Goal: Task Accomplishment & Management: Manage account settings

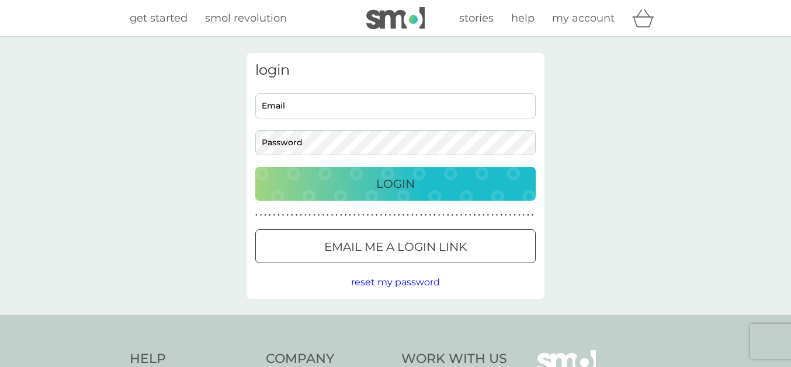
type input "[EMAIL_ADDRESS][DOMAIN_NAME]"
click at [404, 187] on p "Login" at bounding box center [395, 184] width 39 height 19
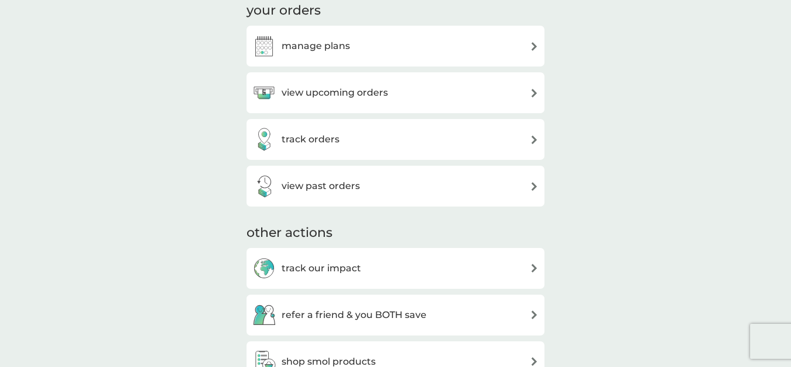
scroll to position [333, 0]
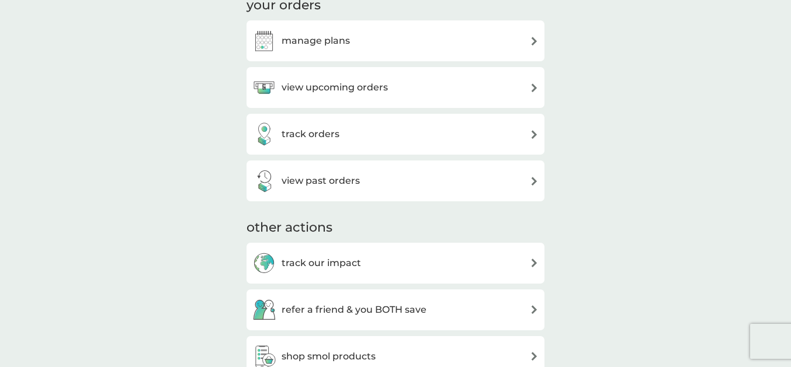
click at [486, 95] on div "view upcoming orders" at bounding box center [395, 87] width 286 height 23
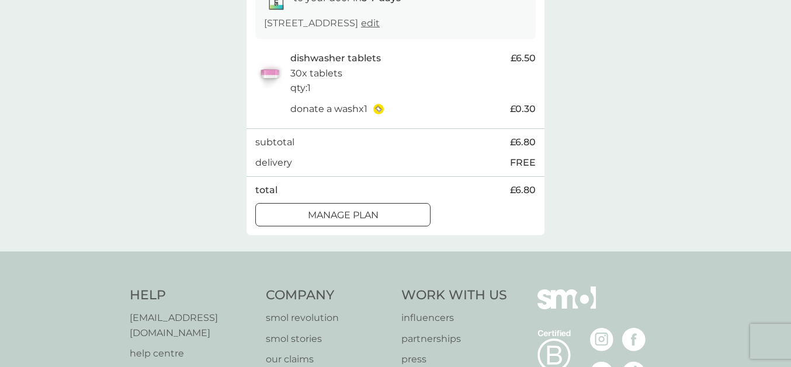
scroll to position [200, 0]
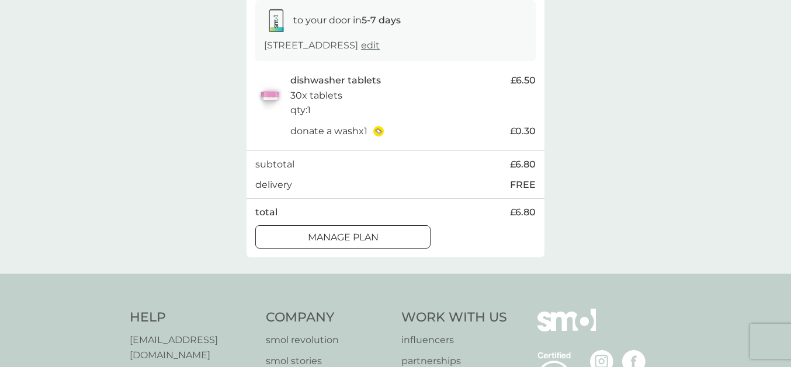
click at [356, 237] on div at bounding box center [356, 236] width 1 height 1
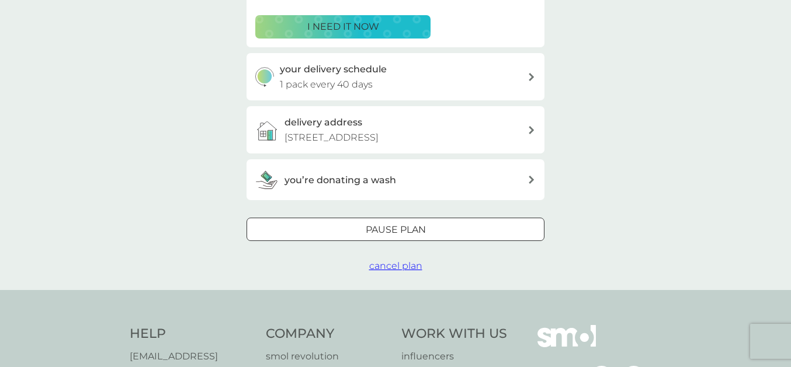
scroll to position [233, 0]
click at [503, 81] on div "your delivery schedule 1 pack every 40 days" at bounding box center [404, 76] width 248 height 30
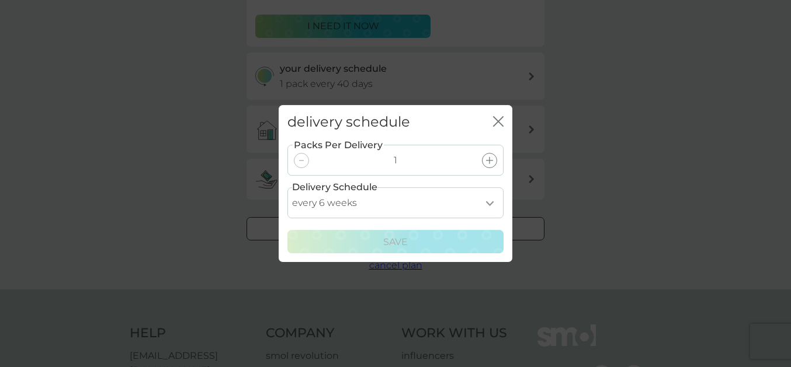
click at [287, 187] on select "every 1 week every 2 weeks every 3 weeks every 4 weeks every 5 weeks every 6 we…" at bounding box center [395, 202] width 216 height 31
select select "56"
click at [0, 0] on option "every 8 weeks" at bounding box center [0, 0] width 0 height 0
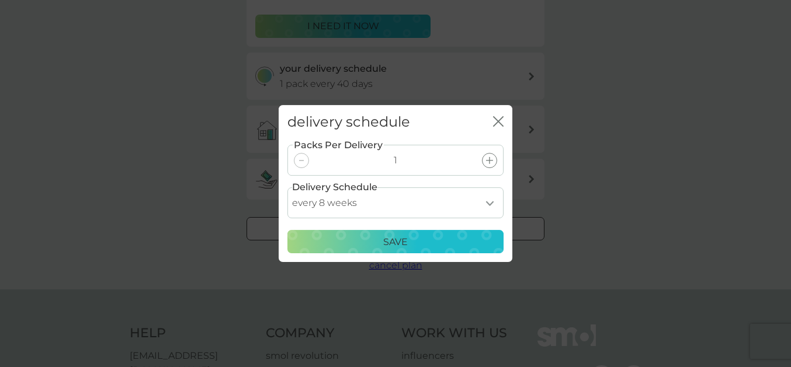
scroll to position [0, 0]
click at [391, 245] on p "Save" at bounding box center [395, 242] width 25 height 15
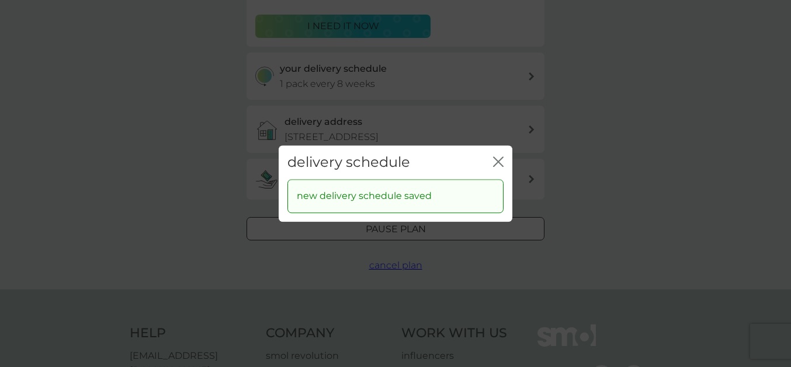
click at [498, 159] on icon "close" at bounding box center [498, 161] width 11 height 11
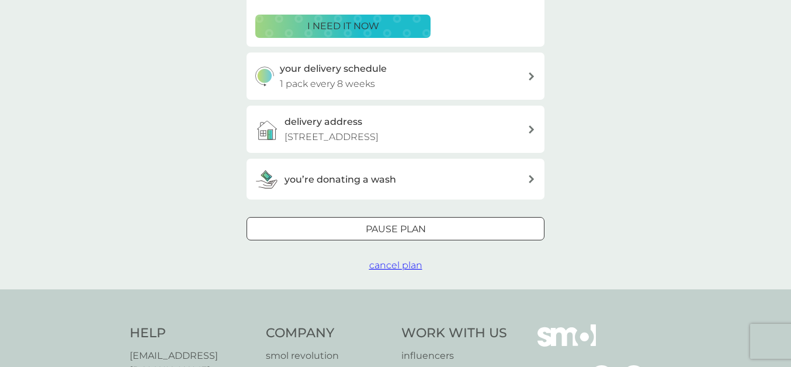
scroll to position [67, 0]
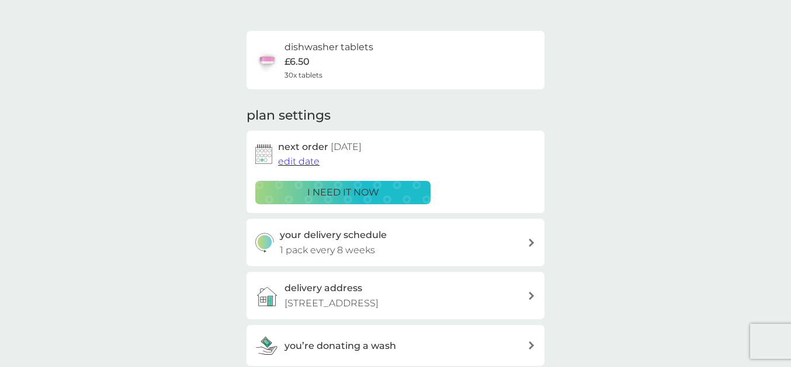
click at [306, 163] on span "edit date" at bounding box center [298, 161] width 41 height 11
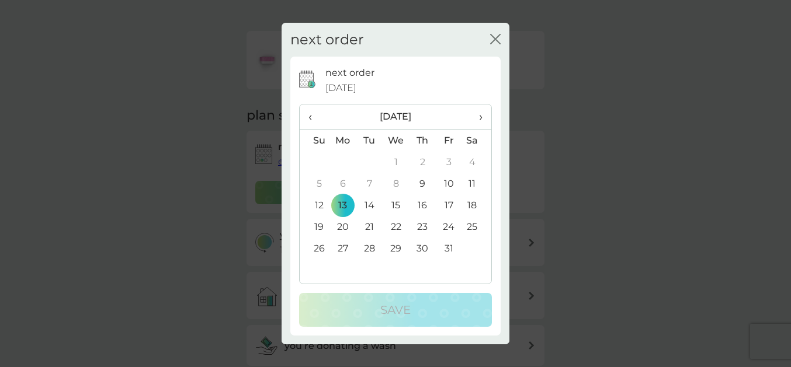
click at [480, 120] on span "›" at bounding box center [477, 117] width 12 height 25
click at [346, 161] on td "1" at bounding box center [342, 162] width 27 height 22
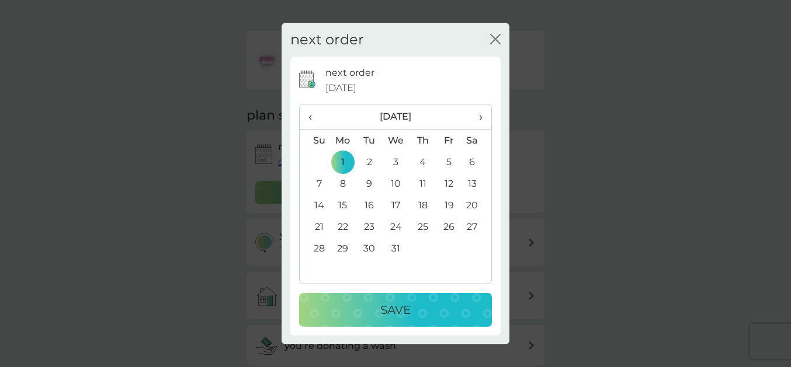
click at [395, 309] on p "Save" at bounding box center [395, 310] width 30 height 19
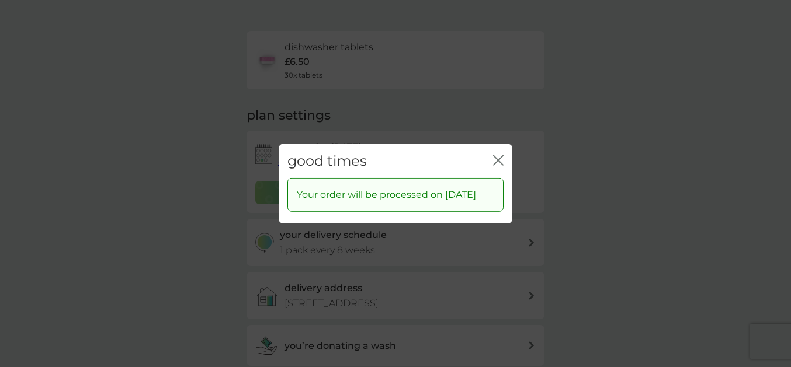
click at [499, 155] on icon "close" at bounding box center [500, 159] width 5 height 9
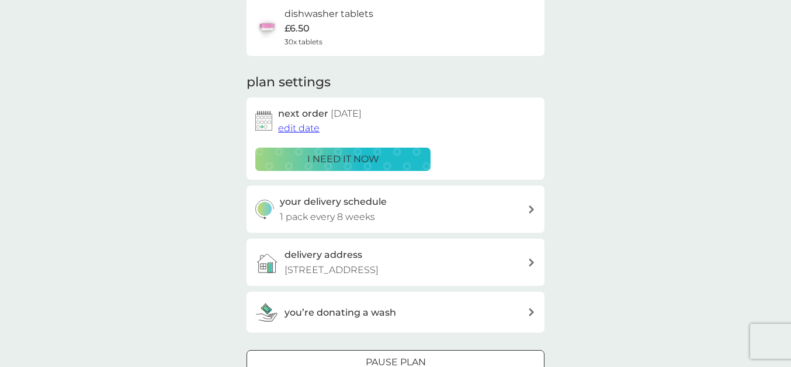
scroll to position [0, 0]
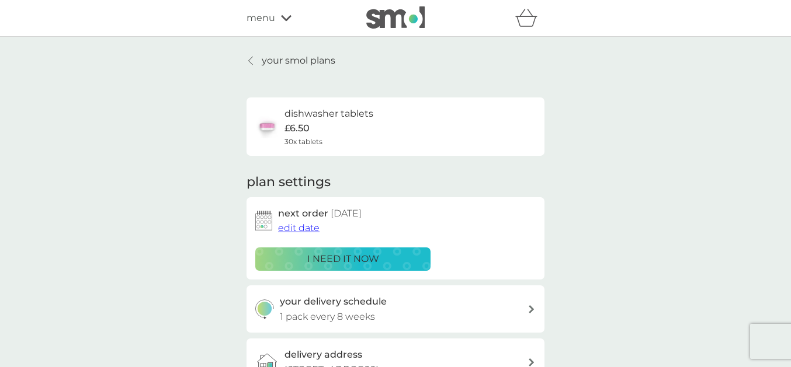
click at [275, 61] on p "your smol plans" at bounding box center [299, 60] width 74 height 15
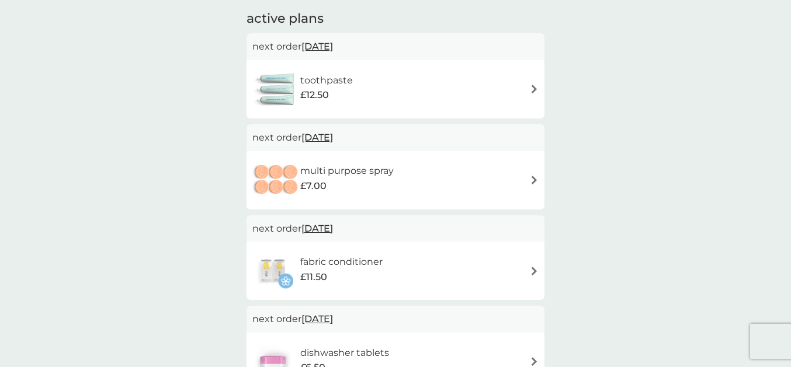
scroll to position [200, 0]
click at [533, 86] on img at bounding box center [534, 88] width 9 height 9
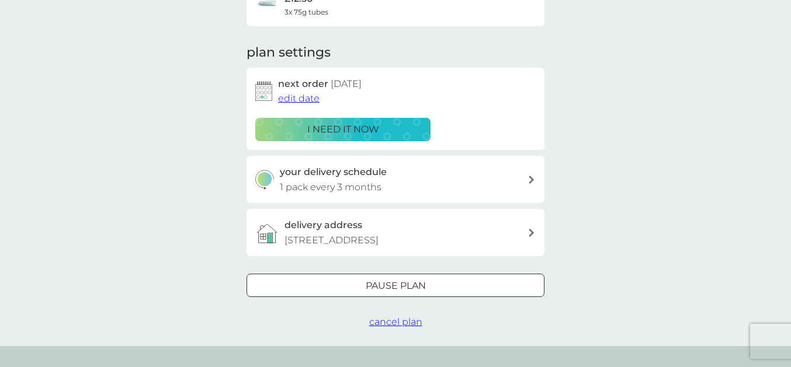
scroll to position [133, 0]
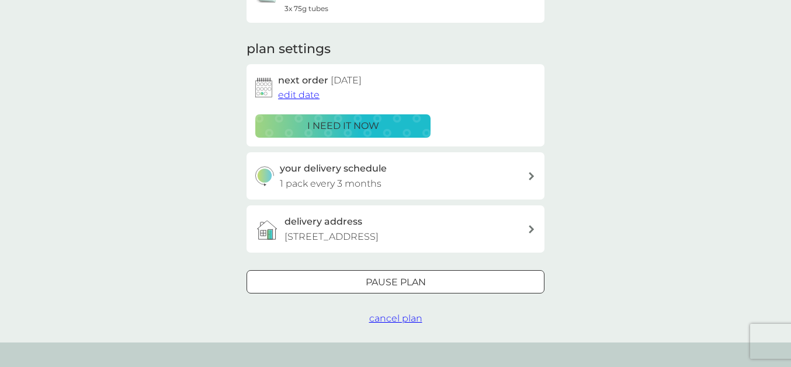
click at [308, 99] on span "edit date" at bounding box center [298, 94] width 41 height 11
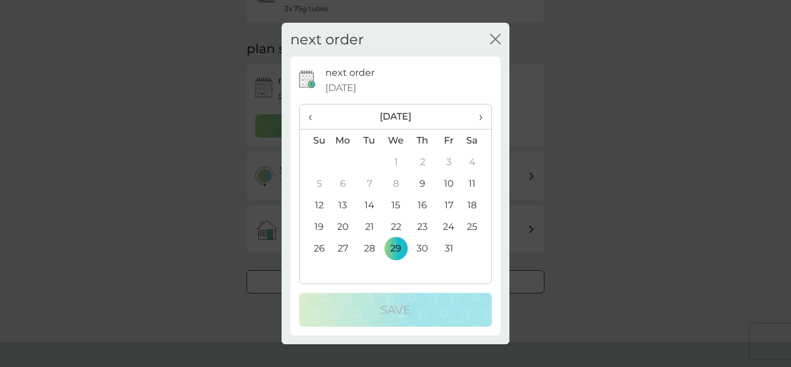
click at [481, 121] on span "›" at bounding box center [477, 117] width 12 height 25
click at [479, 120] on span "›" at bounding box center [477, 117] width 12 height 25
click at [449, 166] on td "2" at bounding box center [449, 162] width 26 height 22
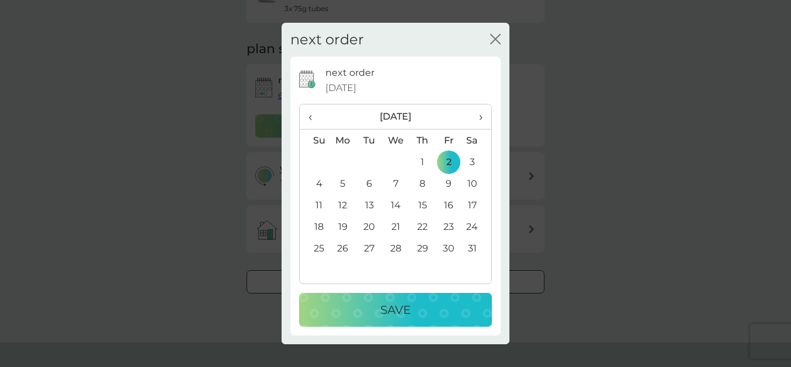
click at [395, 311] on p "Save" at bounding box center [395, 310] width 30 height 19
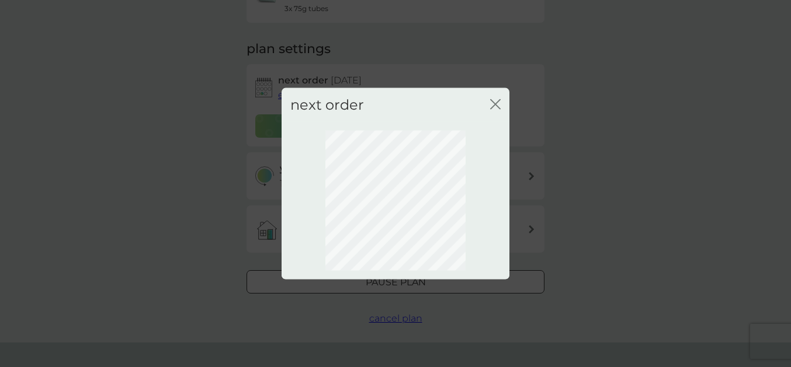
scroll to position [123, 0]
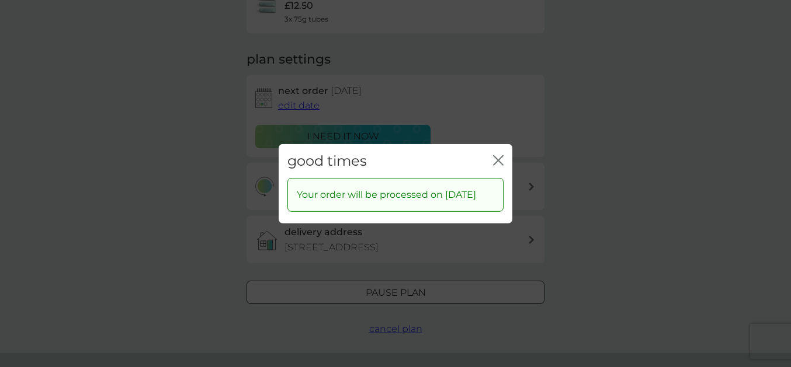
click at [501, 155] on icon "close" at bounding box center [498, 160] width 11 height 11
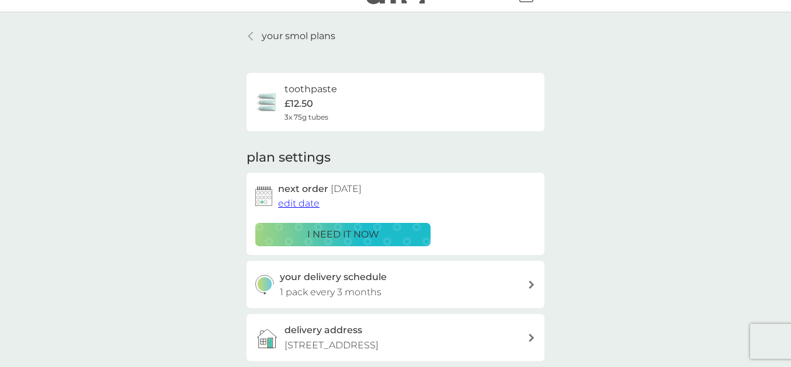
scroll to position [0, 0]
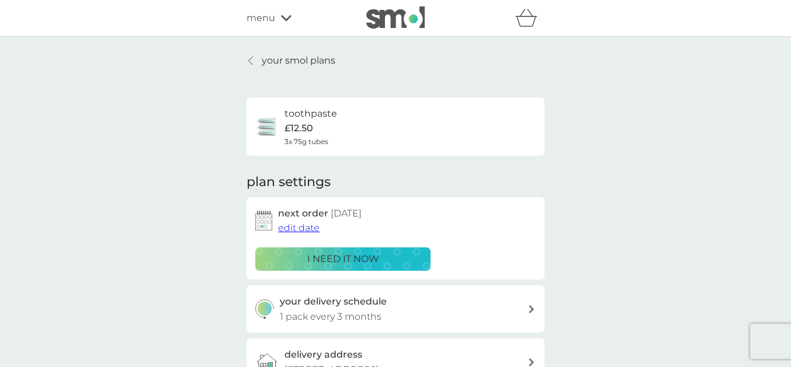
click at [267, 63] on p "your smol plans" at bounding box center [299, 60] width 74 height 15
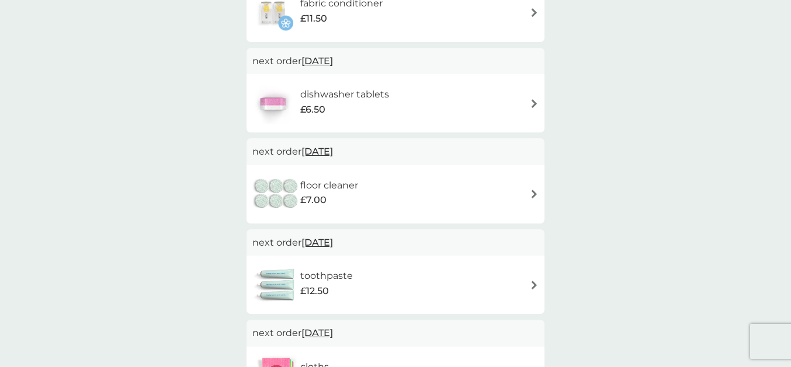
scroll to position [399, 0]
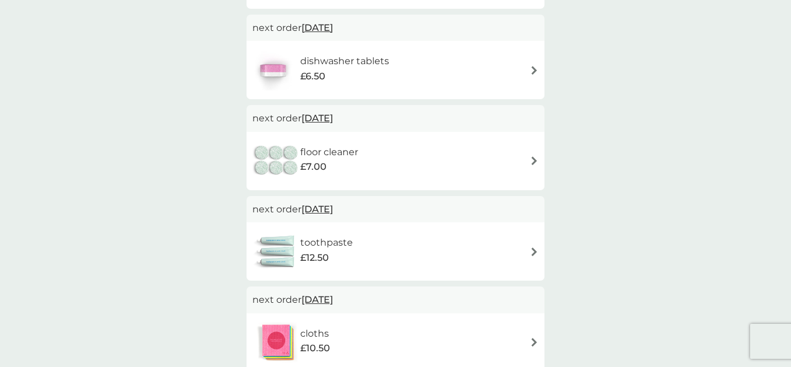
click at [333, 117] on span "24 Dec 2025" at bounding box center [317, 118] width 32 height 23
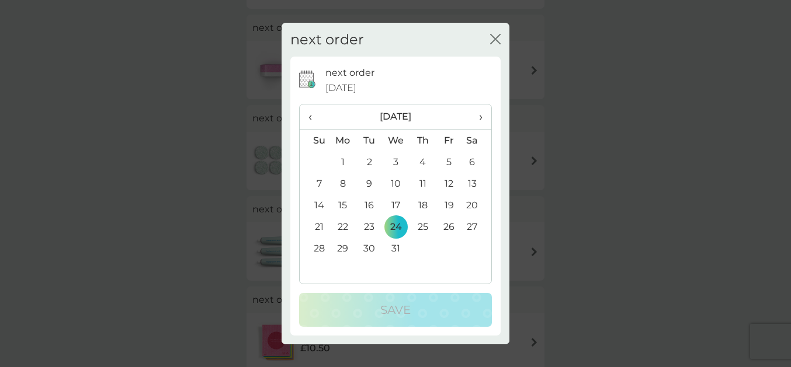
click at [479, 123] on span "›" at bounding box center [477, 117] width 12 height 25
click at [347, 184] on td "2" at bounding box center [342, 184] width 27 height 22
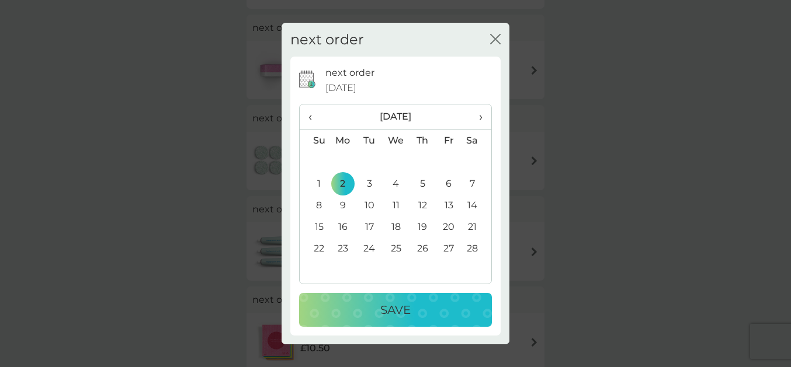
click at [385, 319] on p "Save" at bounding box center [395, 310] width 30 height 19
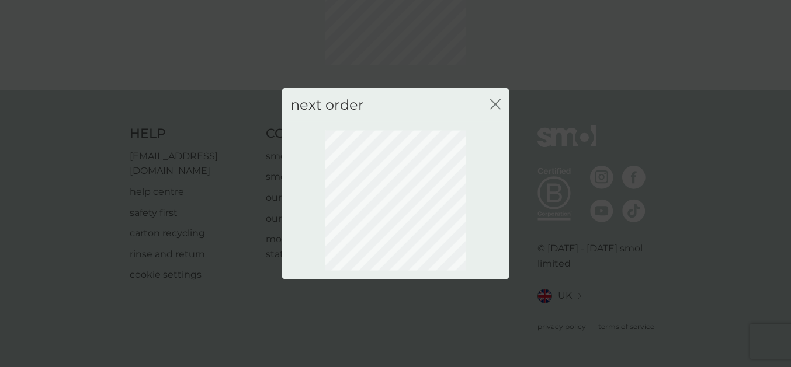
scroll to position [123, 0]
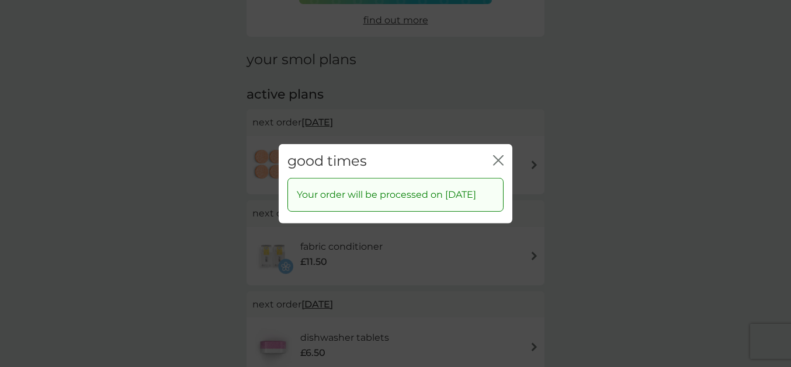
click at [499, 155] on icon "close" at bounding box center [500, 159] width 5 height 9
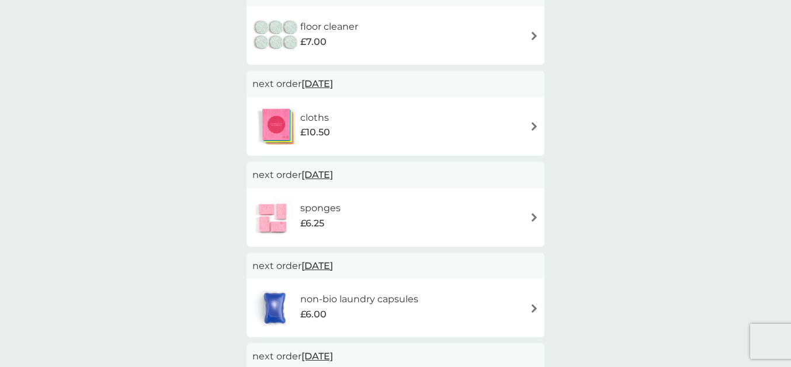
scroll to position [622, 0]
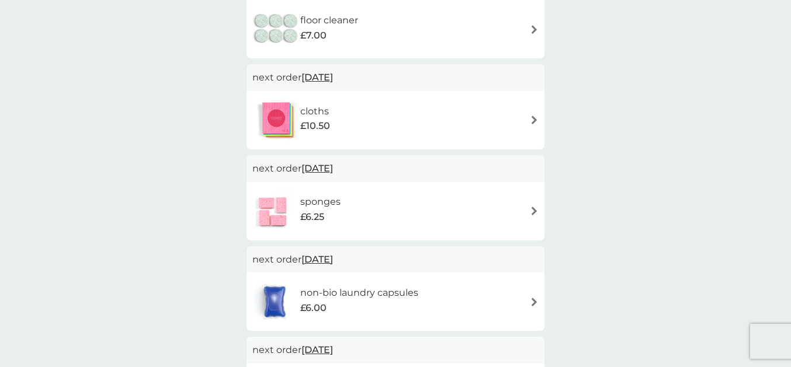
click at [333, 79] on span "3 Mar 2026" at bounding box center [317, 77] width 32 height 23
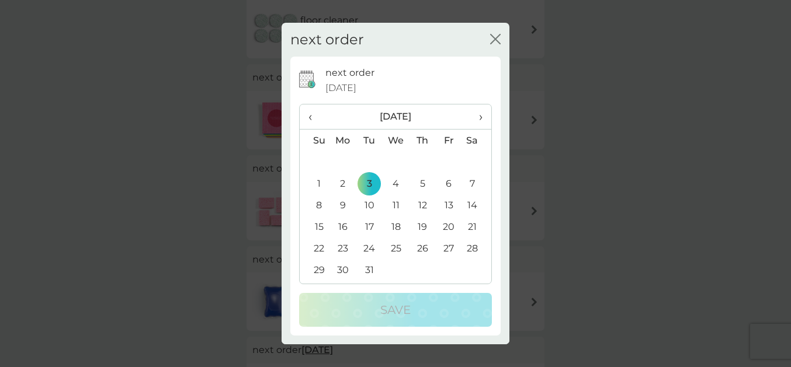
click at [478, 121] on span "›" at bounding box center [477, 117] width 12 height 25
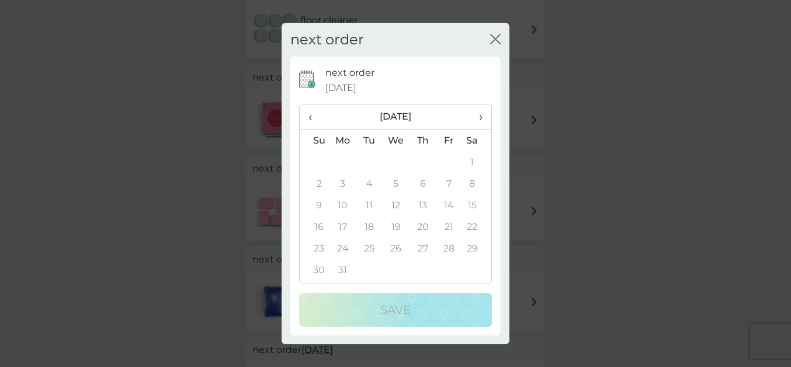
click at [478, 121] on span "›" at bounding box center [477, 117] width 12 height 25
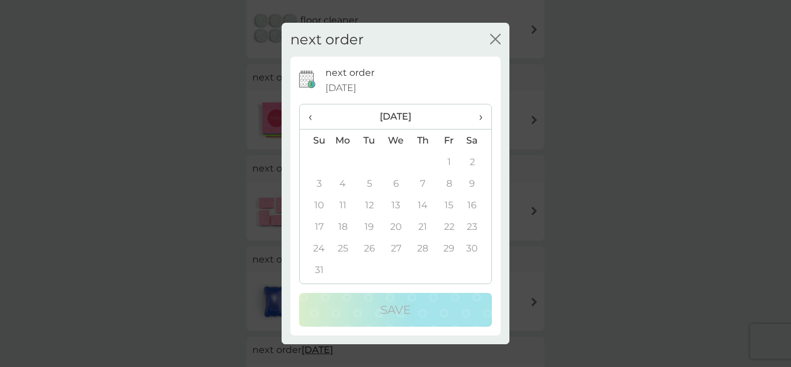
click at [478, 121] on span "›" at bounding box center [477, 117] width 12 height 25
click at [311, 118] on span "‹" at bounding box center [314, 117] width 12 height 25
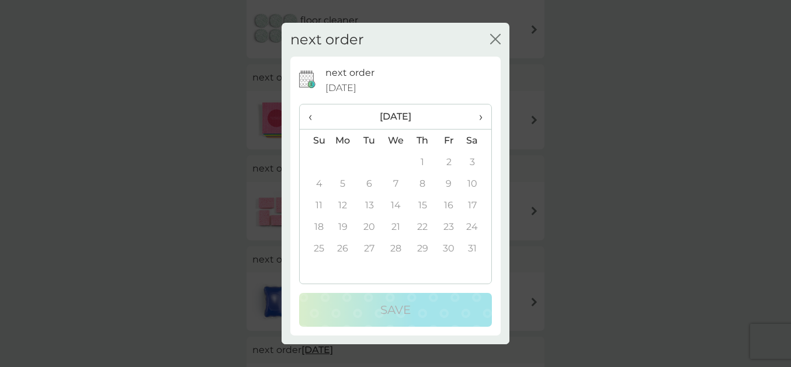
click at [311, 118] on span "‹" at bounding box center [314, 117] width 12 height 25
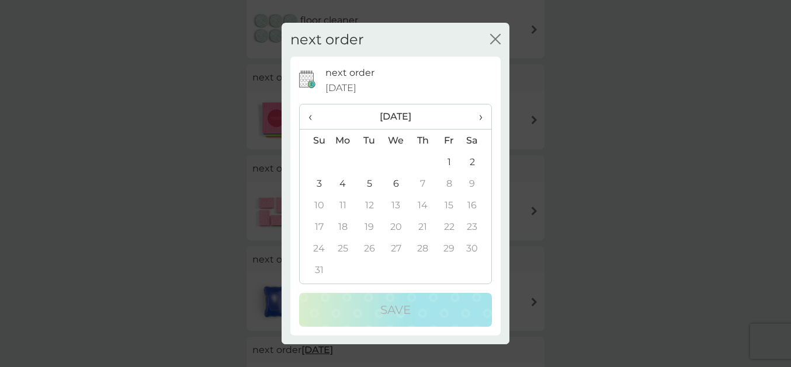
click at [311, 118] on span "‹" at bounding box center [314, 117] width 12 height 25
click at [423, 249] on td "30" at bounding box center [422, 249] width 26 height 22
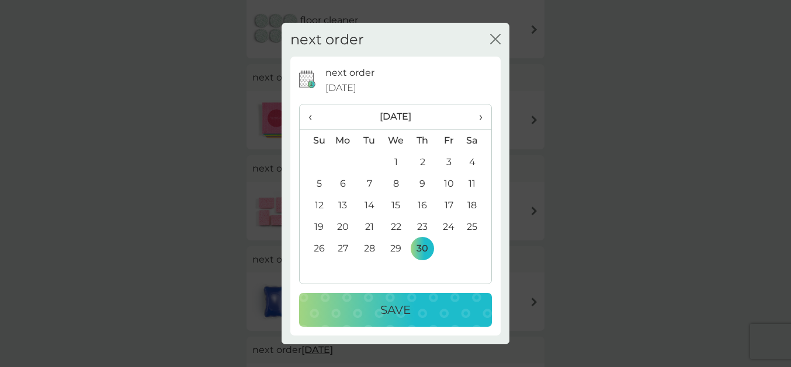
click at [399, 314] on p "Save" at bounding box center [395, 310] width 30 height 19
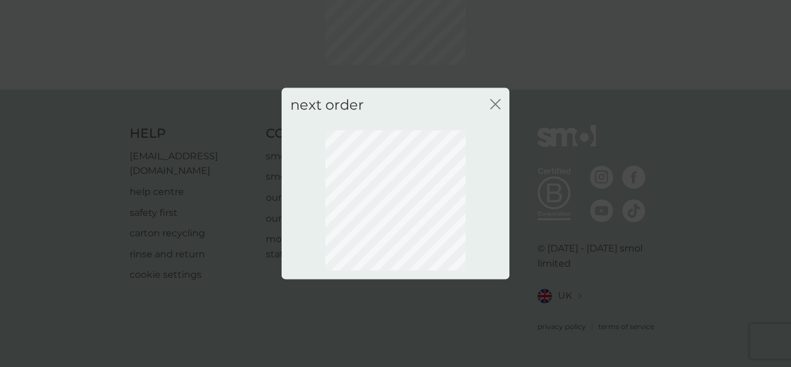
scroll to position [123, 0]
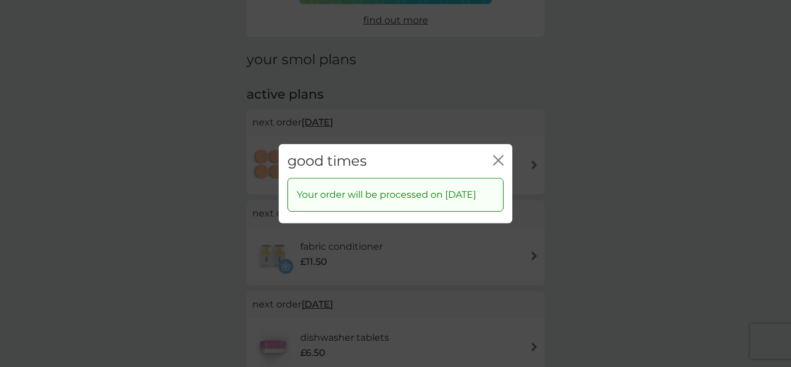
click at [499, 155] on icon "close" at bounding box center [498, 160] width 11 height 11
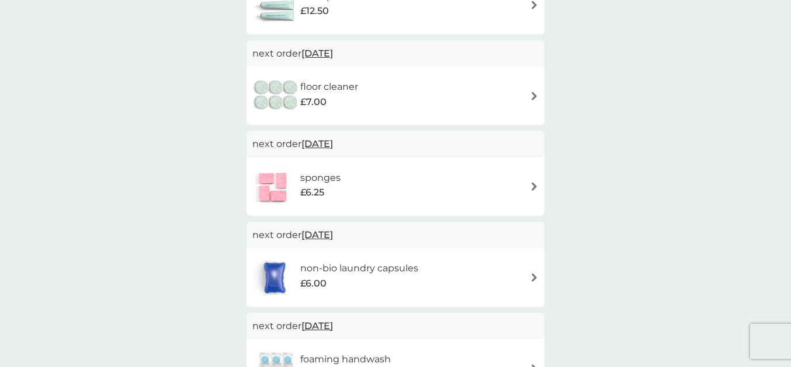
scroll to position [589, 0]
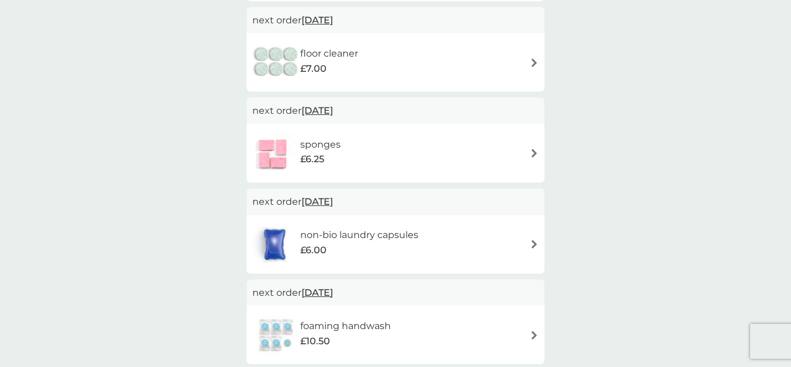
click at [333, 112] on span "3 Mar 2026" at bounding box center [317, 110] width 32 height 23
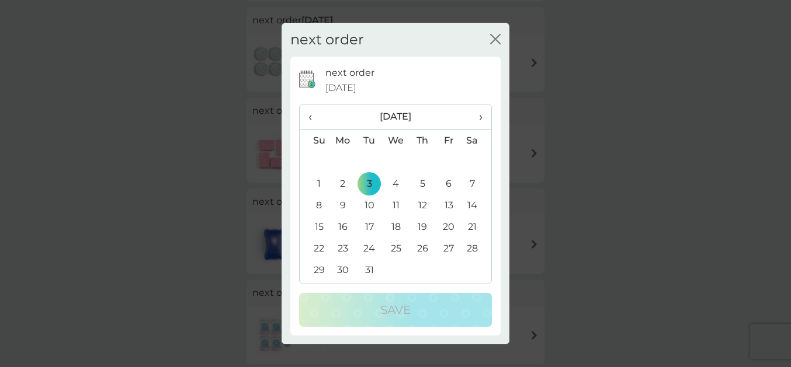
click at [478, 119] on span "›" at bounding box center [477, 117] width 12 height 25
click at [398, 186] on td "6" at bounding box center [395, 184] width 27 height 22
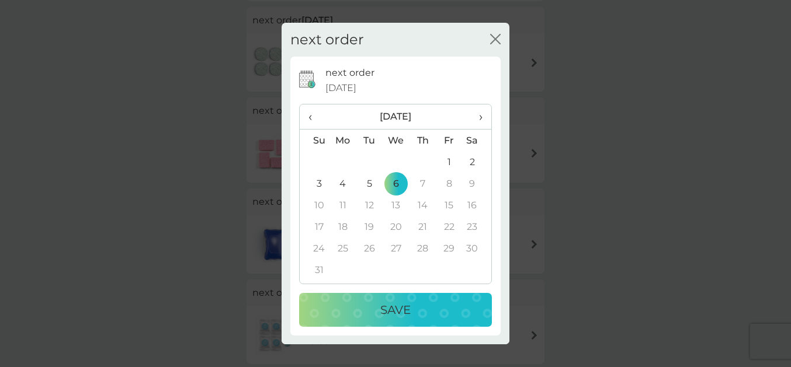
click at [401, 314] on p "Save" at bounding box center [395, 310] width 30 height 19
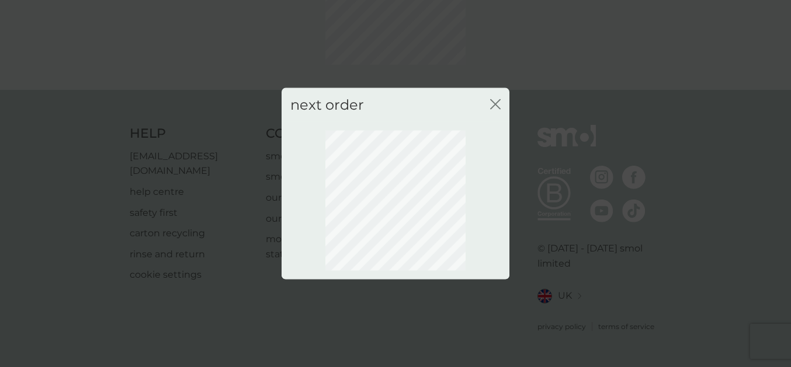
scroll to position [123, 0]
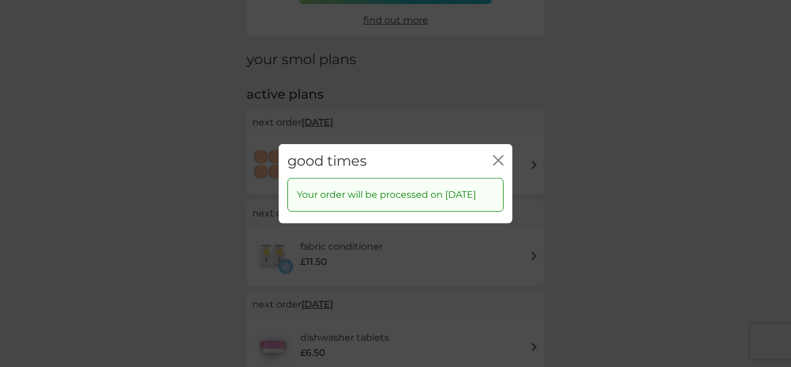
click at [498, 156] on icon "close" at bounding box center [498, 160] width 11 height 11
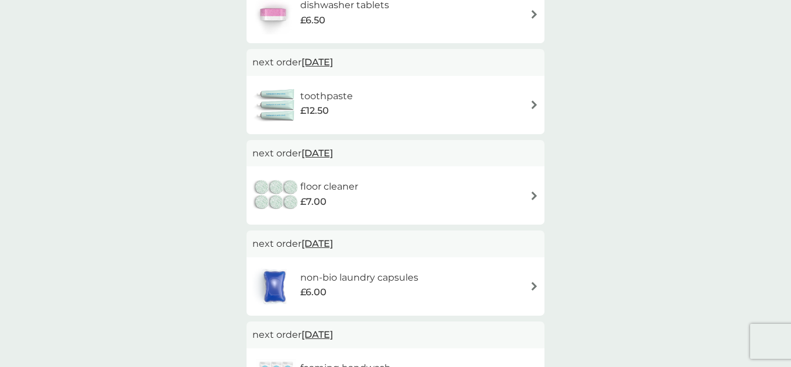
scroll to position [0, 0]
